Goal: Contribute content

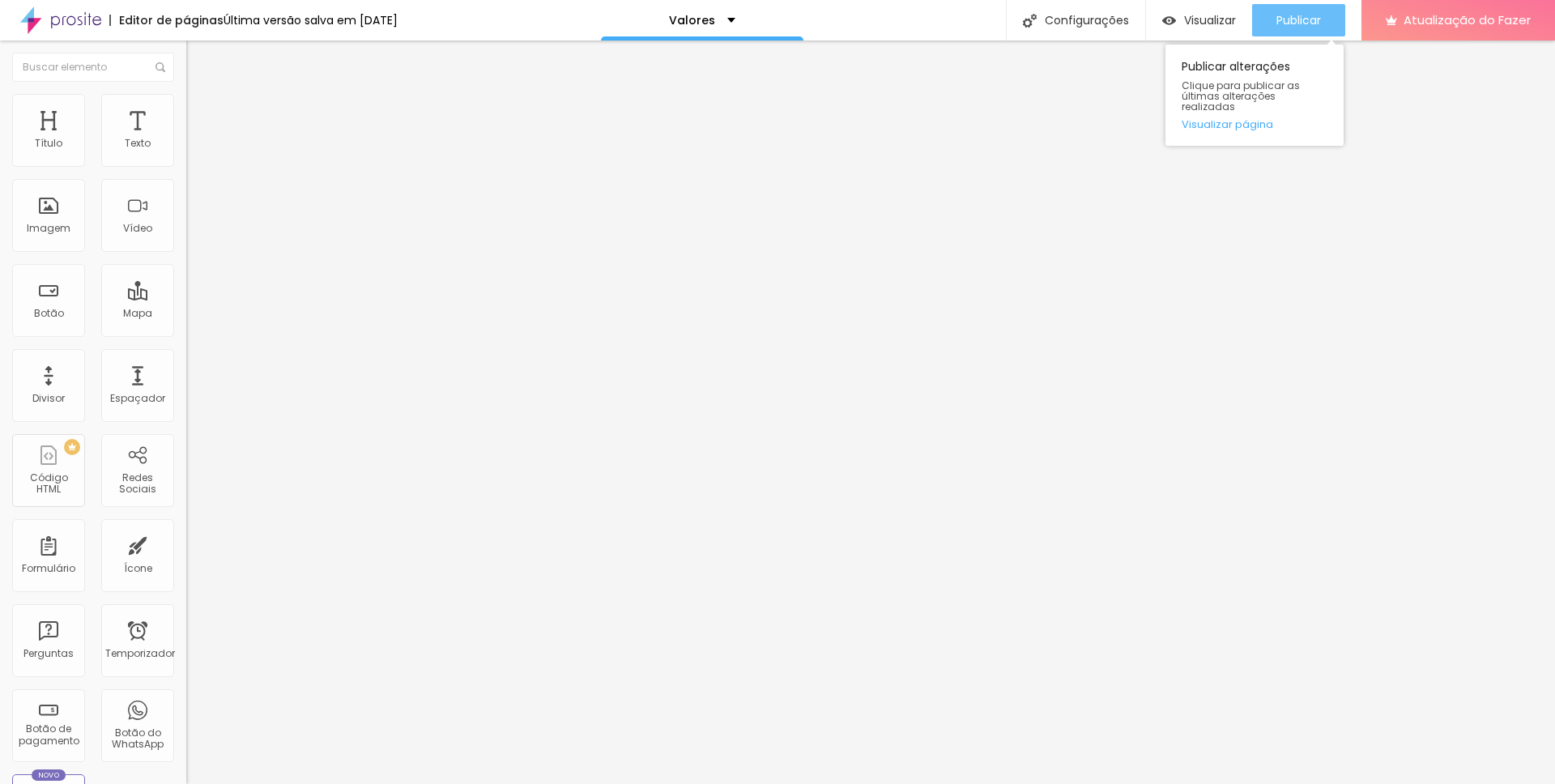
click at [1310, 30] on div "Publicar" at bounding box center [1299, 20] width 45 height 32
click at [1287, 30] on div "Publicar" at bounding box center [1299, 20] width 45 height 32
click at [1297, 23] on font "Publicar" at bounding box center [1299, 20] width 45 height 16
